Goal: Transaction & Acquisition: Purchase product/service

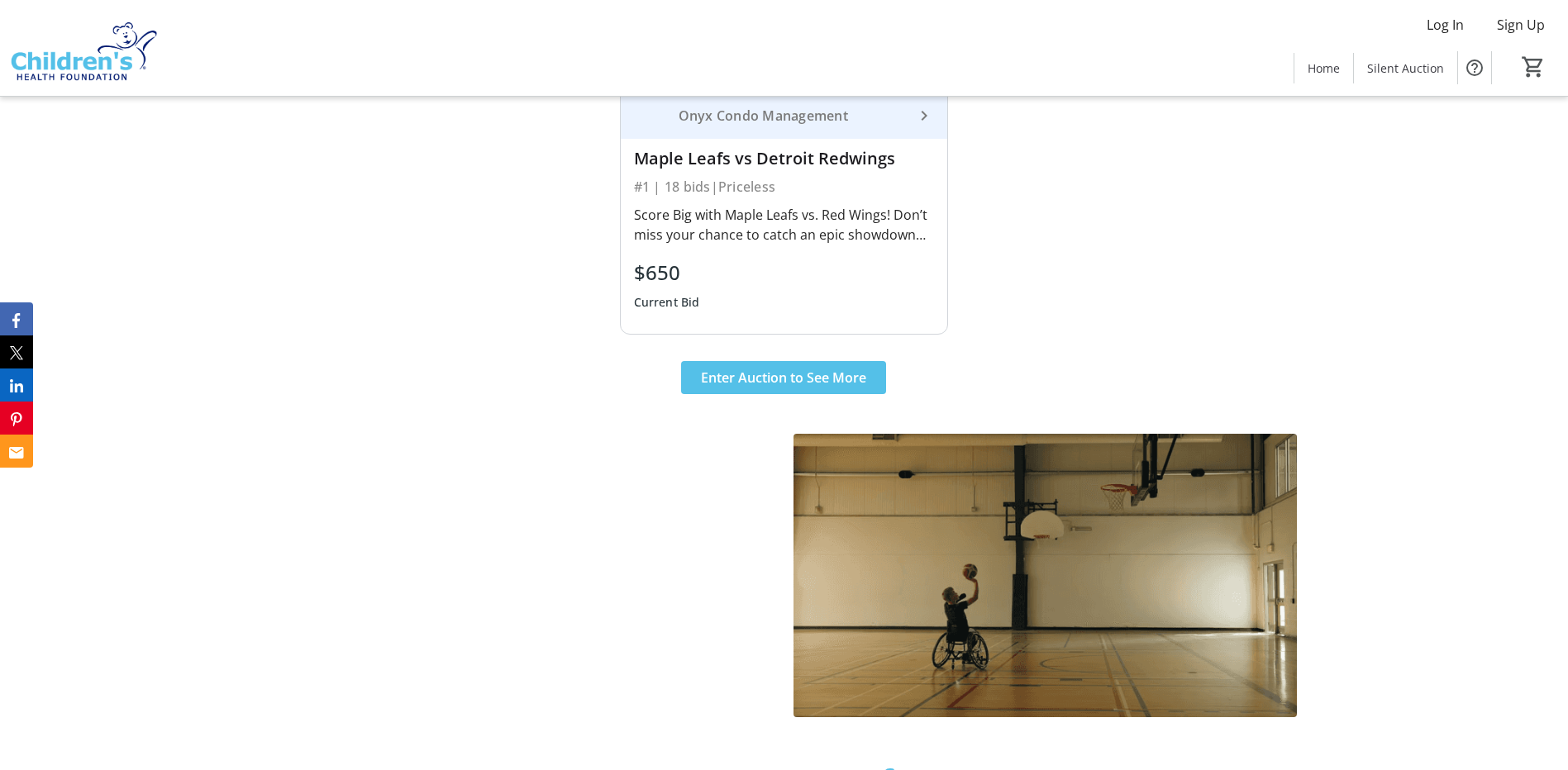
scroll to position [744, 0]
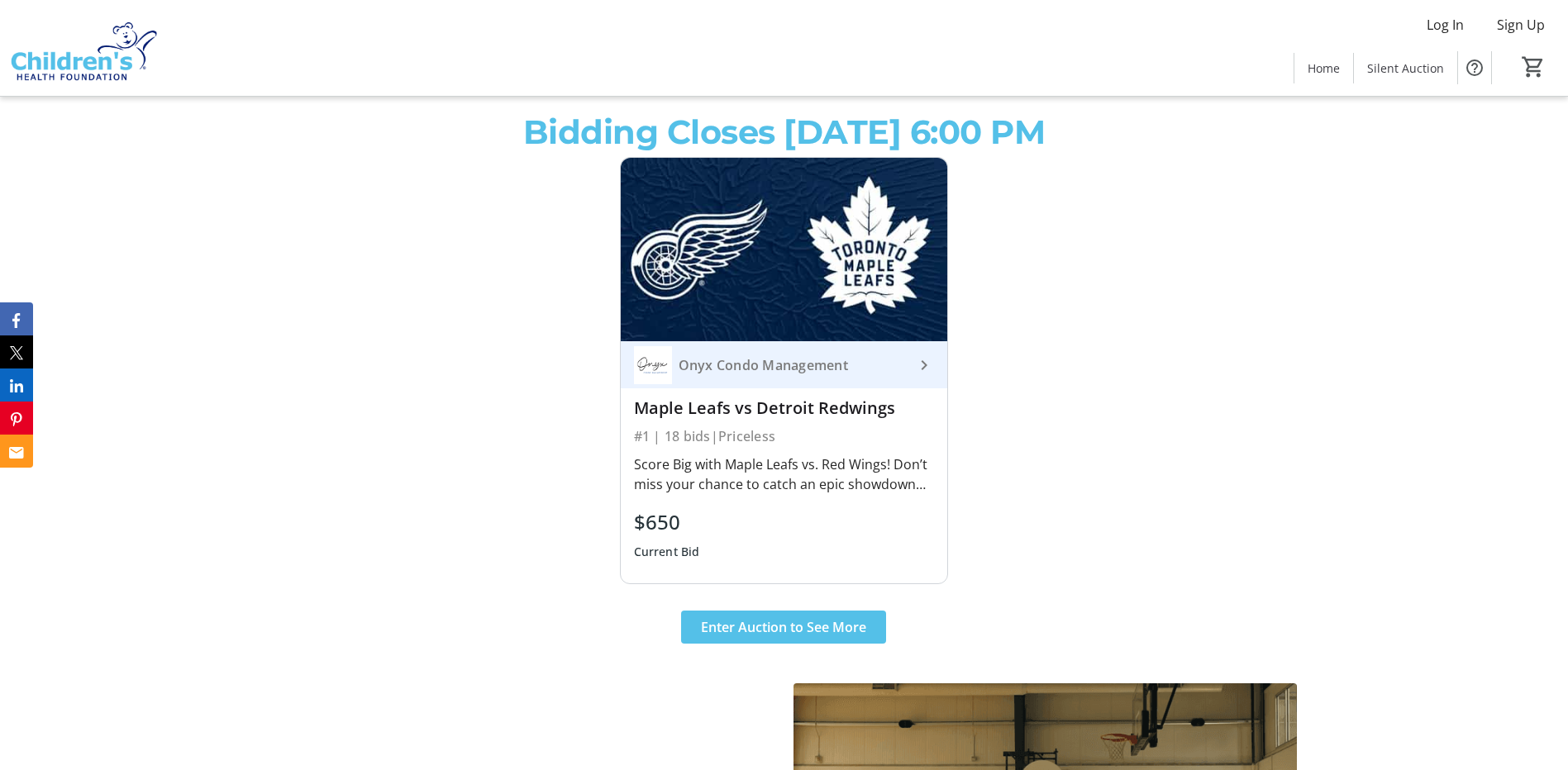
click at [772, 256] on img at bounding box center [784, 249] width 327 height 183
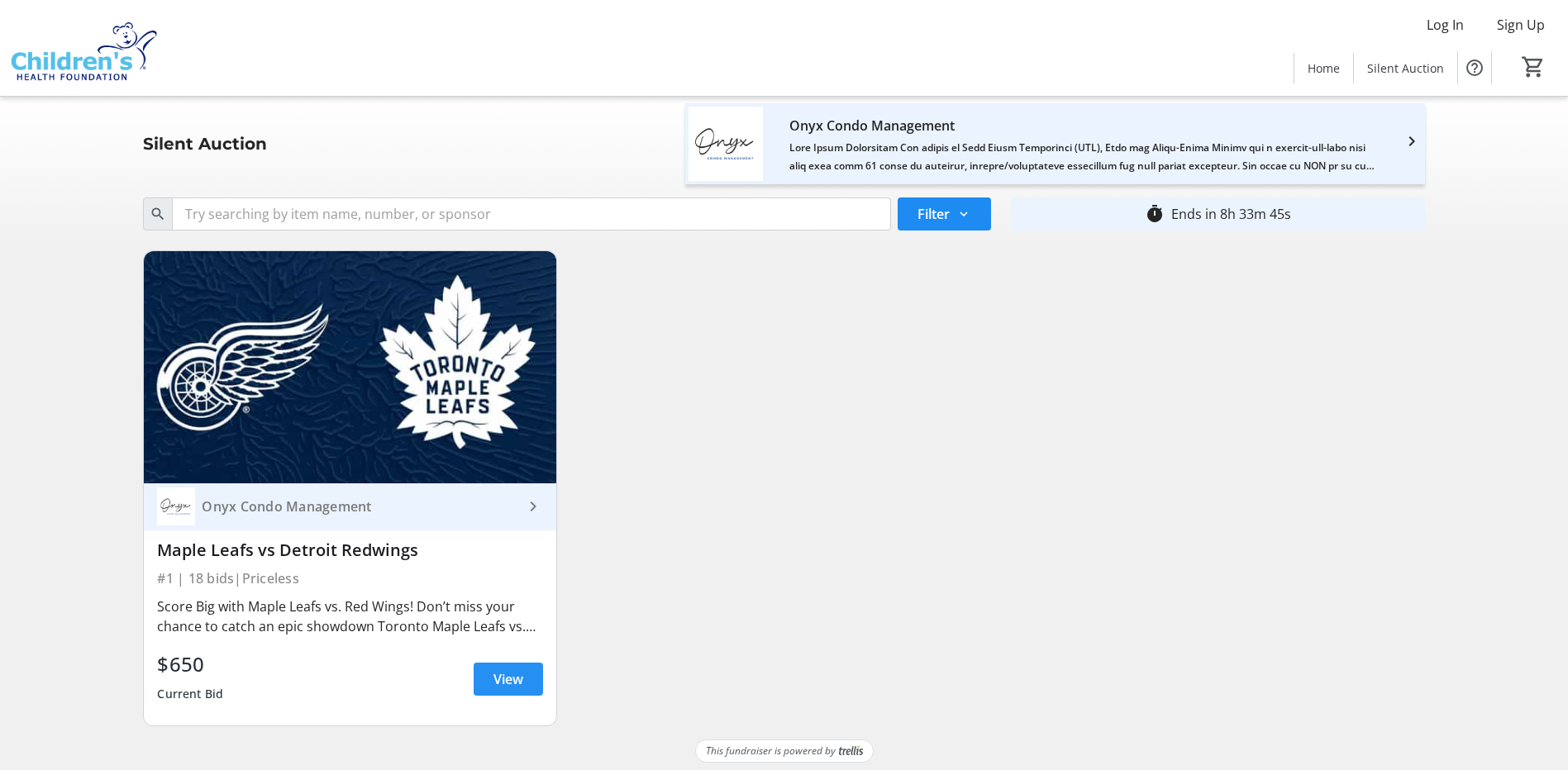
click at [513, 681] on span "View" at bounding box center [508, 679] width 30 height 20
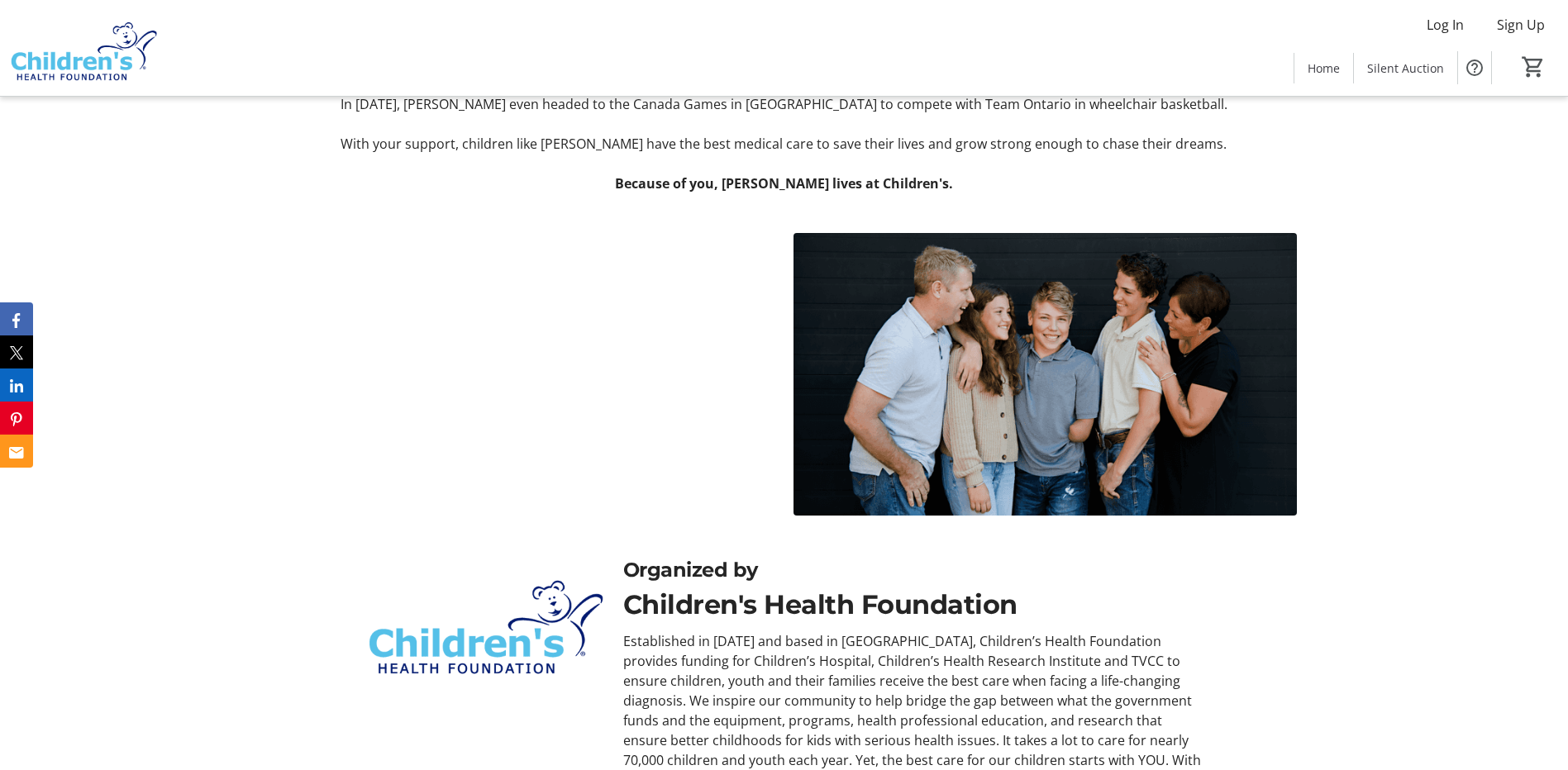
scroll to position [2133, 0]
